Goal: Navigation & Orientation: Understand site structure

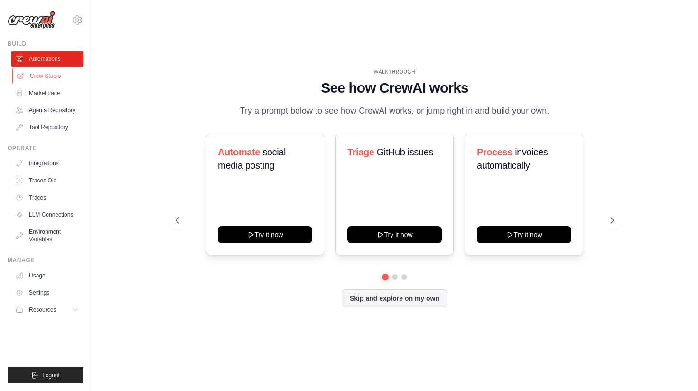
click at [40, 79] on link "Crew Studio" at bounding box center [48, 75] width 72 height 15
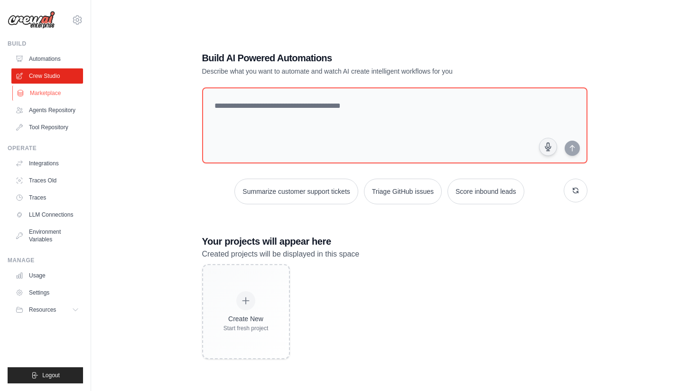
click at [42, 96] on link "Marketplace" at bounding box center [48, 92] width 72 height 15
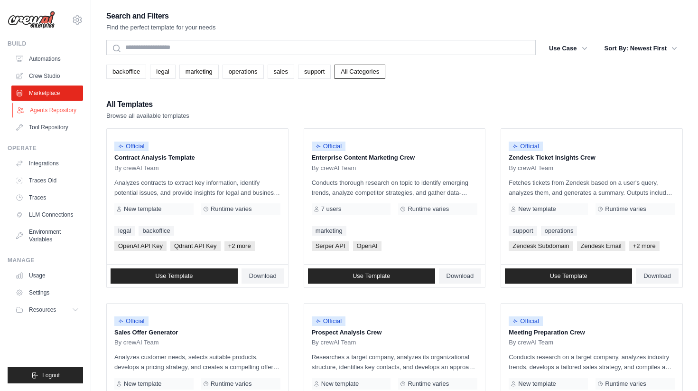
click at [37, 110] on link "Agents Repository" at bounding box center [48, 109] width 72 height 15
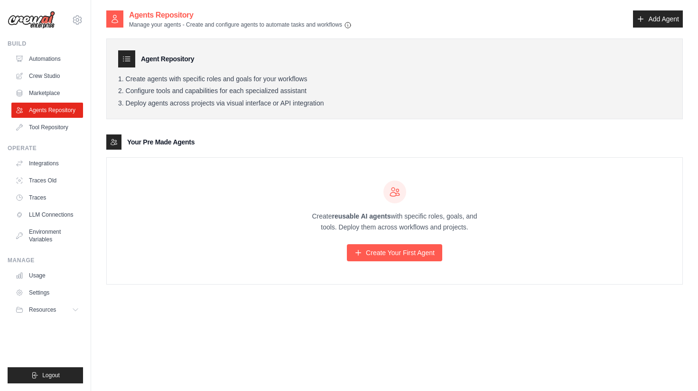
click at [37, 110] on link "Agents Repository" at bounding box center [47, 109] width 72 height 15
click at [41, 95] on link "Marketplace" at bounding box center [48, 92] width 72 height 15
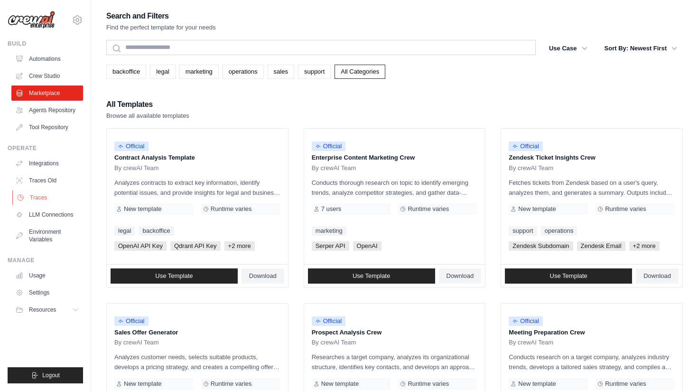
click at [39, 201] on link "Traces" at bounding box center [48, 197] width 72 height 15
